Goal: Information Seeking & Learning: Learn about a topic

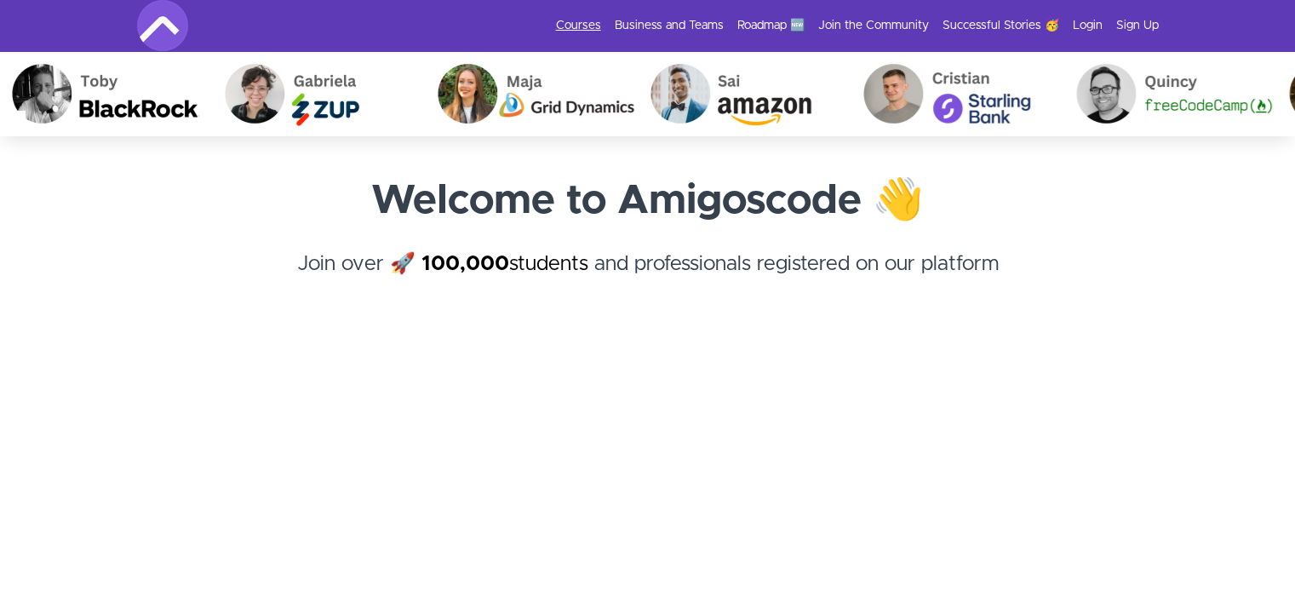
click at [582, 22] on link "Courses" at bounding box center [578, 25] width 45 height 17
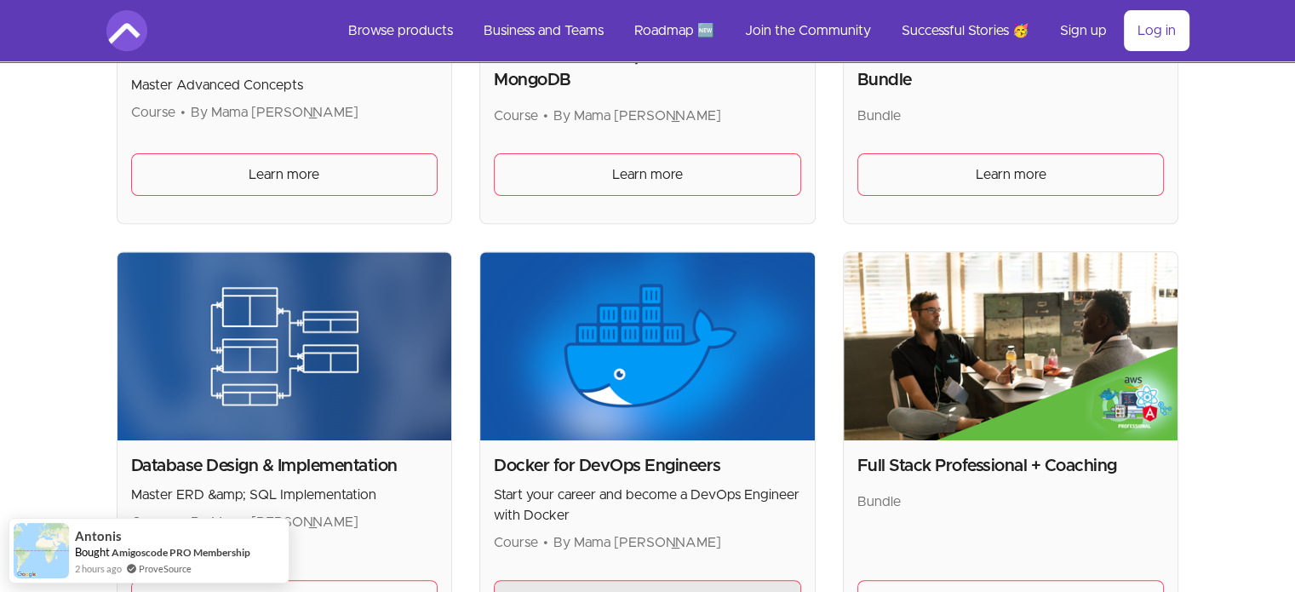
scroll to position [579, 0]
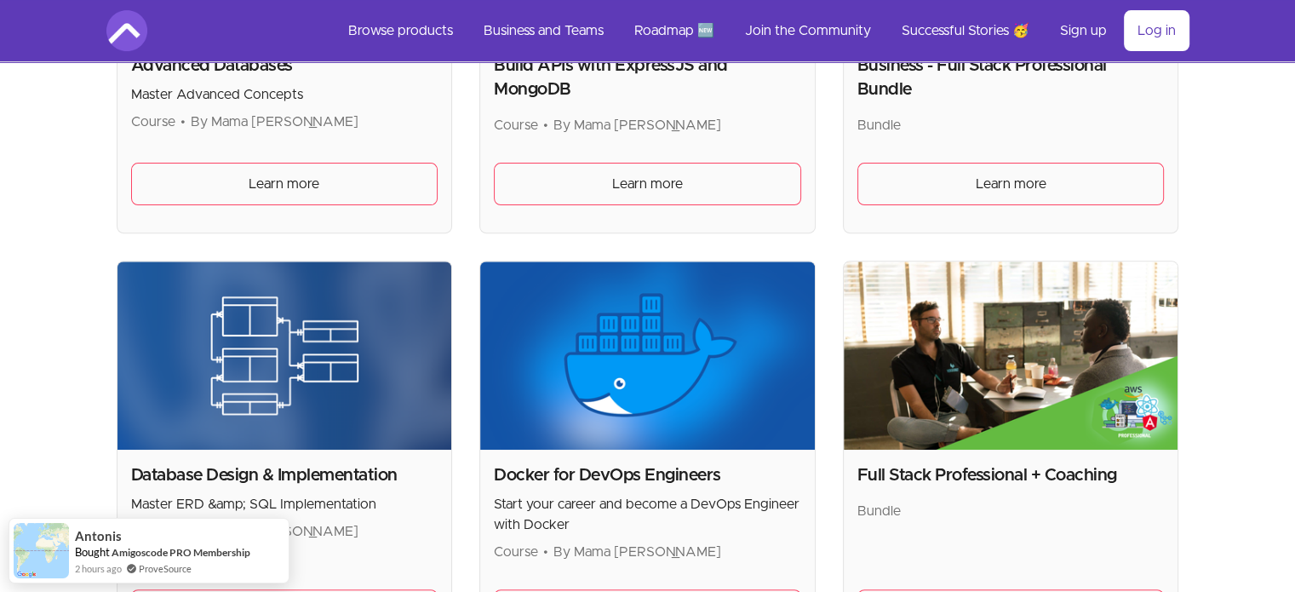
click at [1052, 432] on img at bounding box center [1011, 355] width 335 height 188
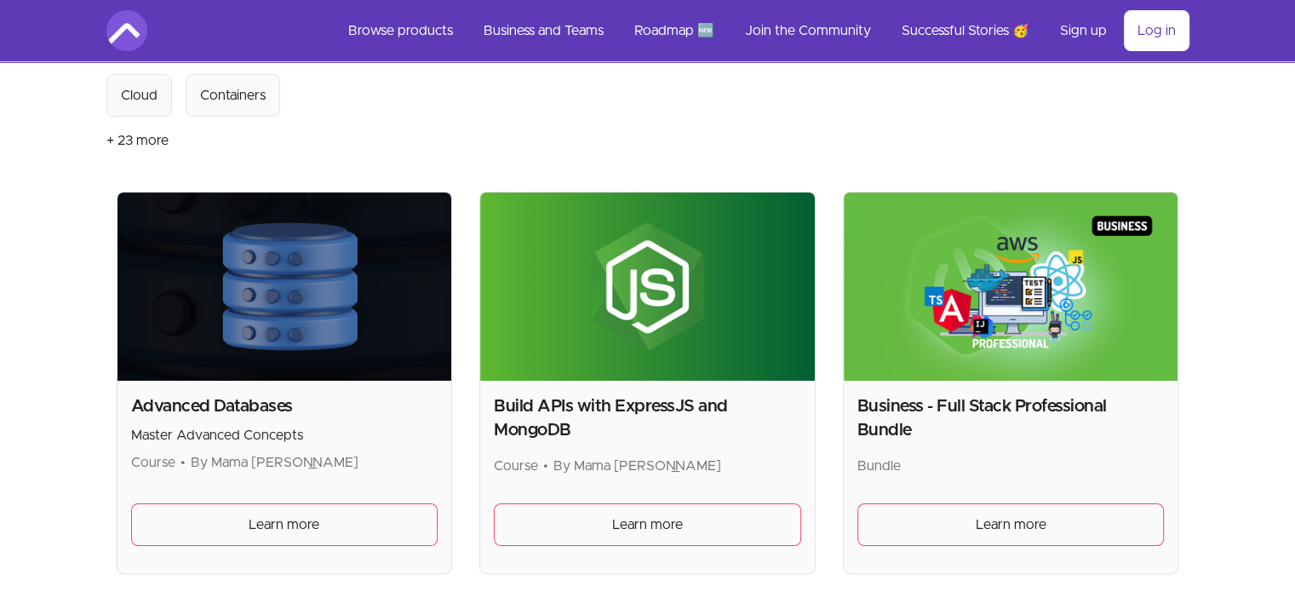
scroll to position [238, 0]
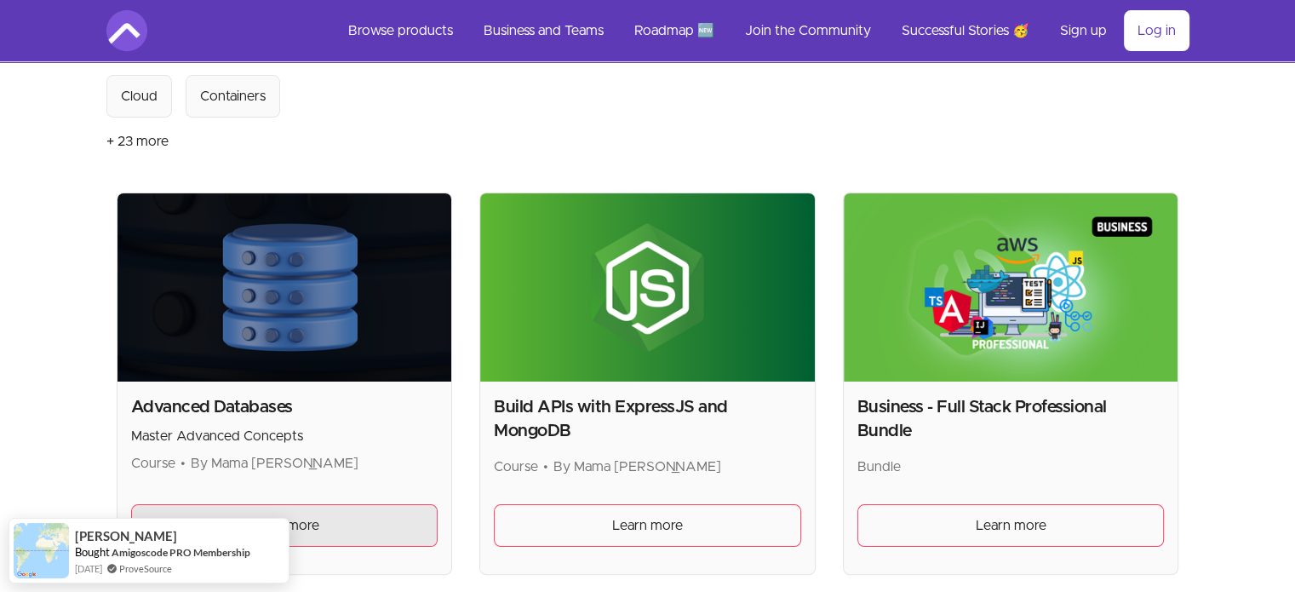
click at [312, 515] on span "Learn more" at bounding box center [284, 525] width 71 height 20
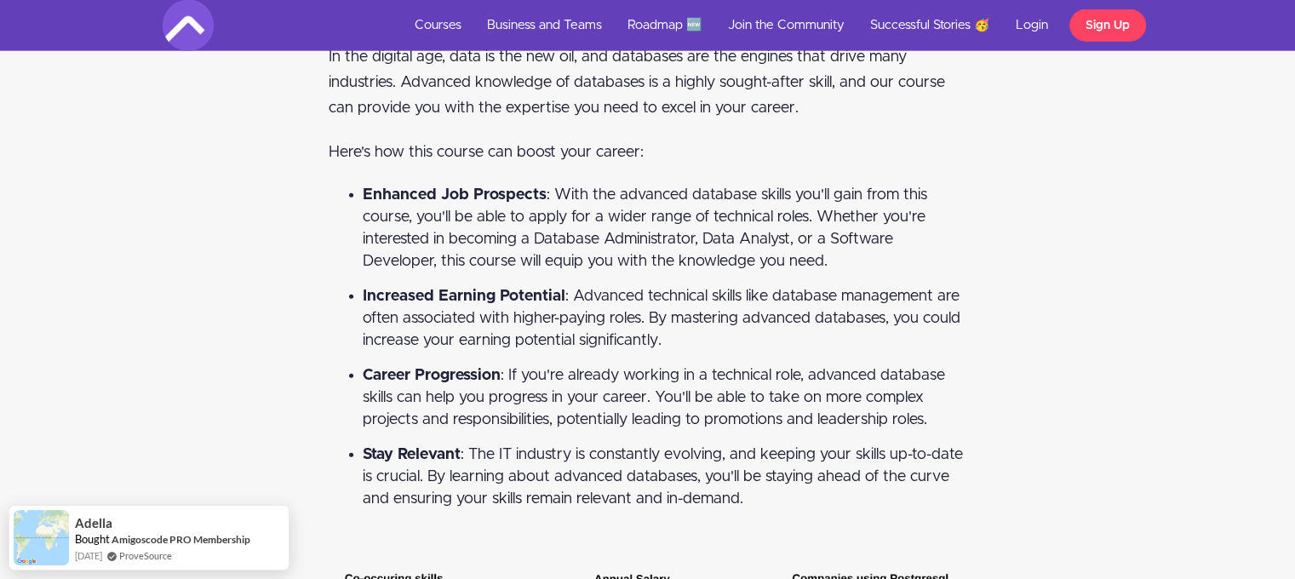
scroll to position [4290, 0]
